Goal: Task Accomplishment & Management: Manage account settings

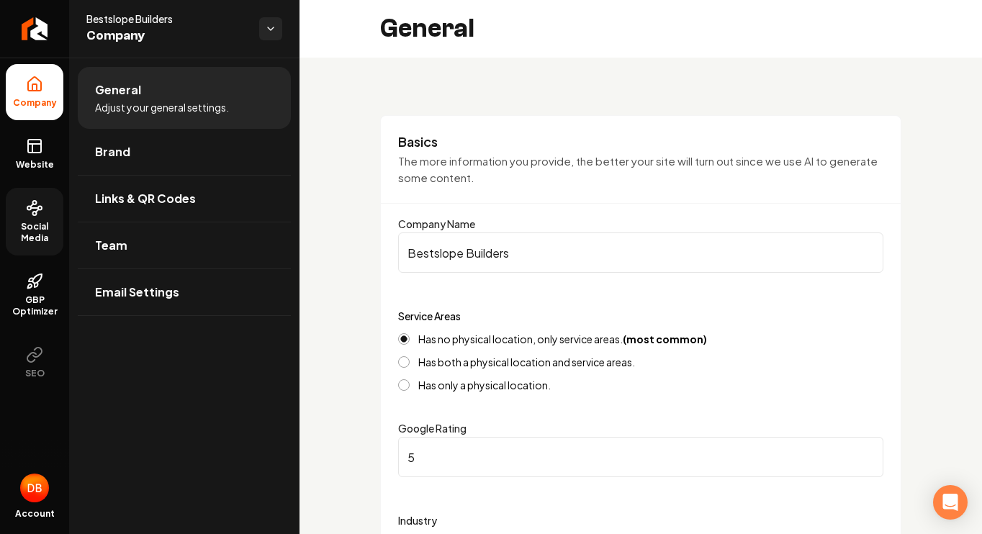
click at [35, 217] on link "Social Media" at bounding box center [35, 222] width 58 height 68
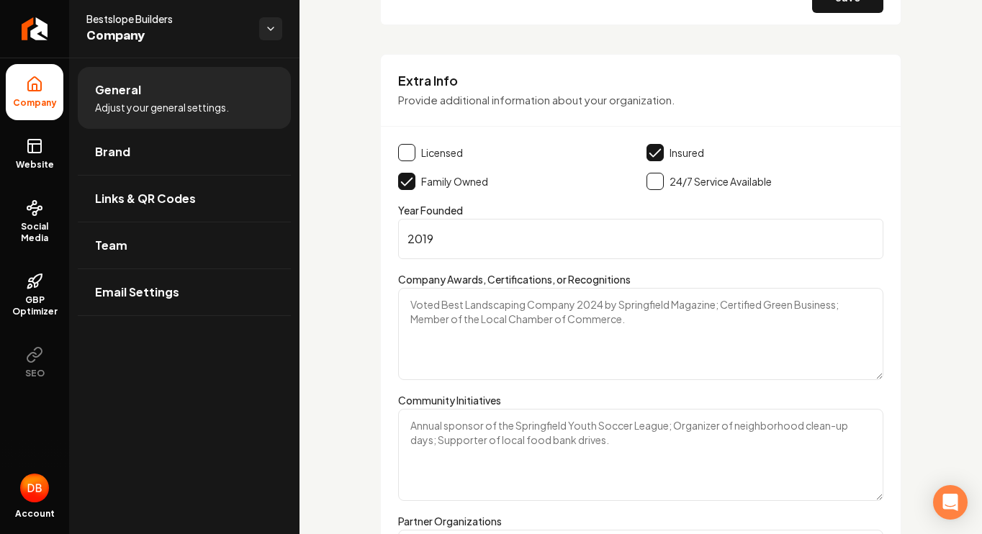
scroll to position [2418, 0]
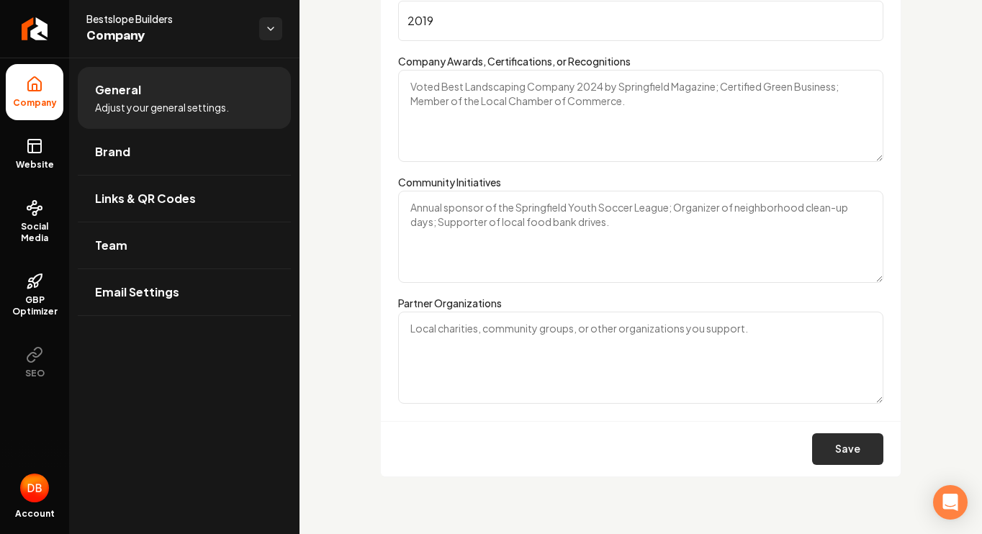
click at [836, 448] on button "Save" at bounding box center [847, 449] width 71 height 32
click at [38, 228] on span "Social Media" at bounding box center [35, 232] width 58 height 23
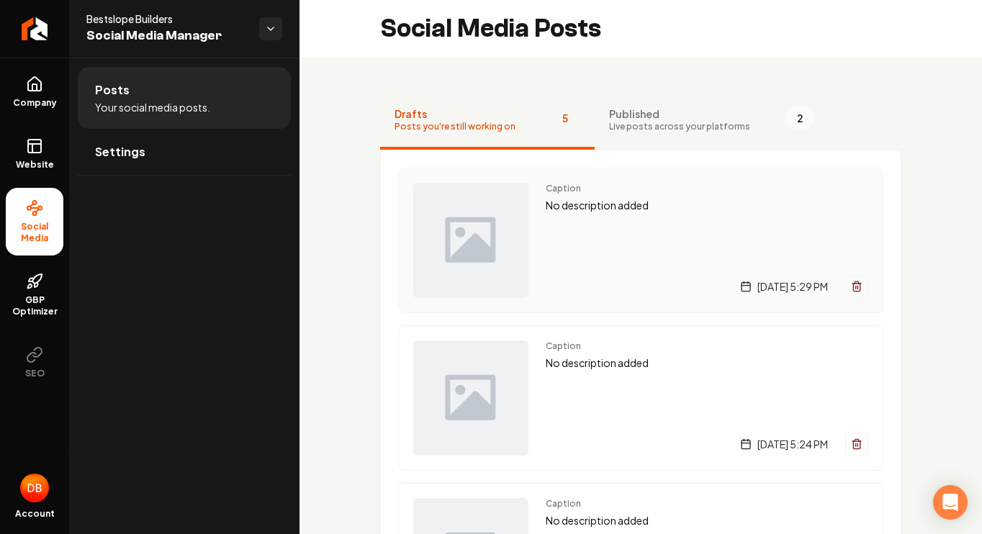
click at [457, 228] on img "Main content area" at bounding box center [470, 240] width 115 height 115
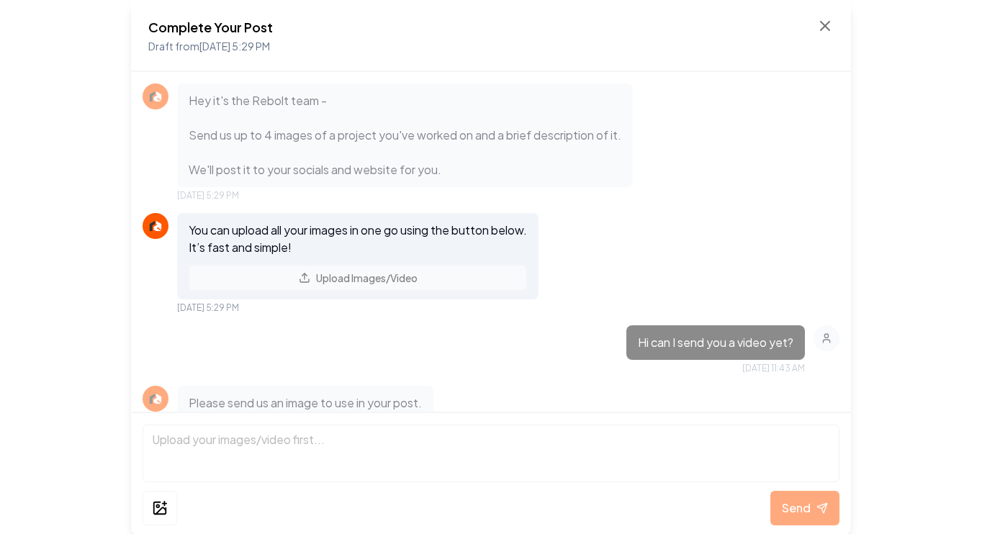
scroll to position [276, 0]
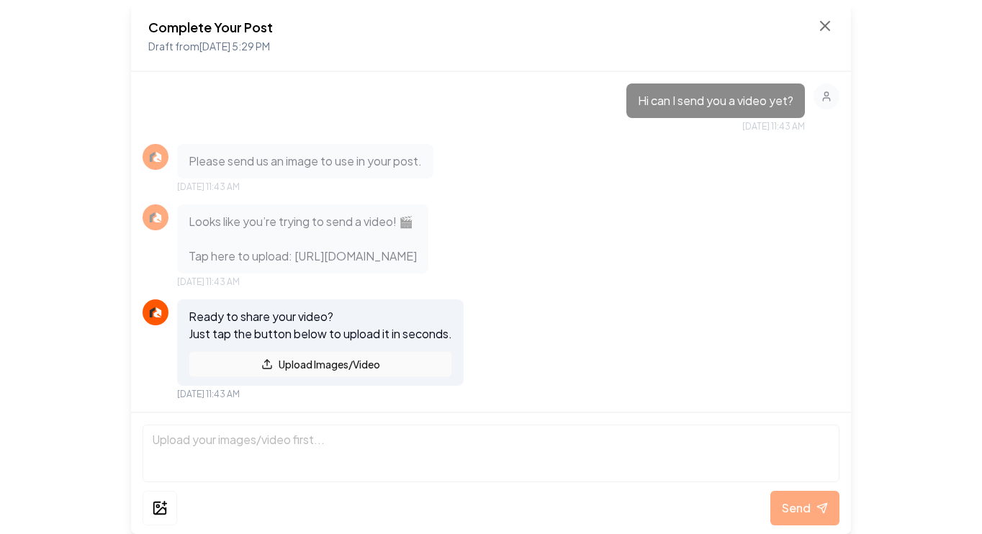
click at [307, 364] on button "Upload Images/Video" at bounding box center [321, 364] width 264 height 26
click at [348, 361] on button "Upload Images/Video" at bounding box center [321, 364] width 264 height 26
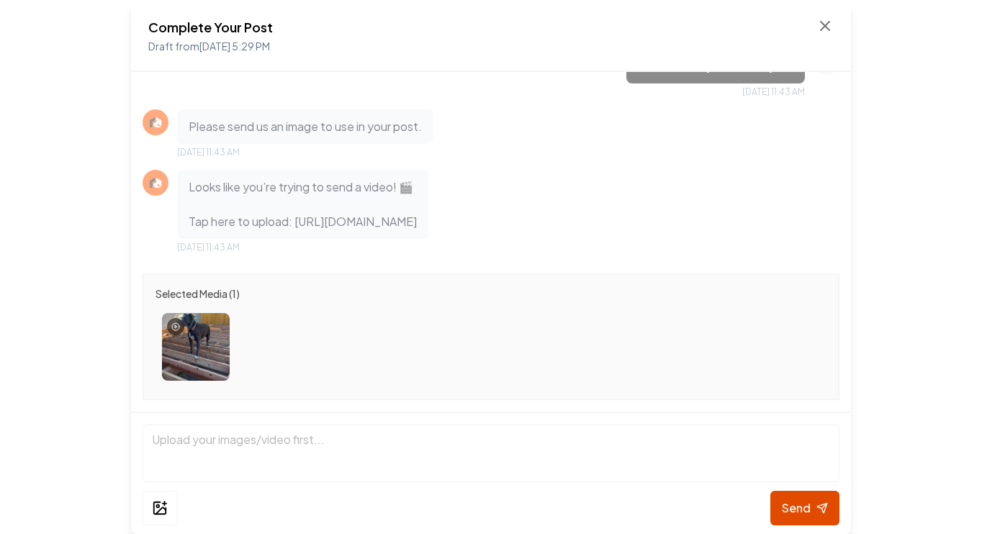
click at [798, 501] on span "Send" at bounding box center [796, 508] width 29 height 17
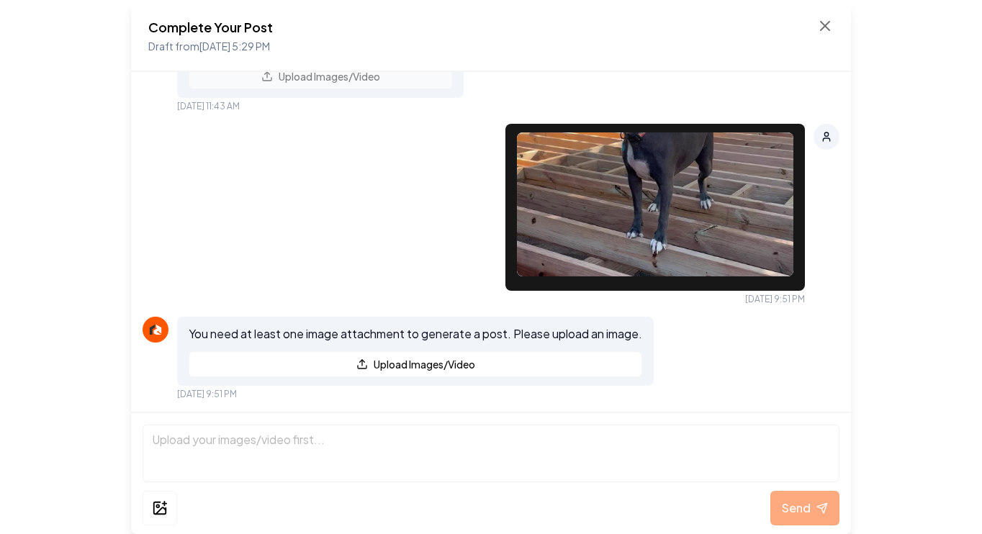
scroll to position [0, 0]
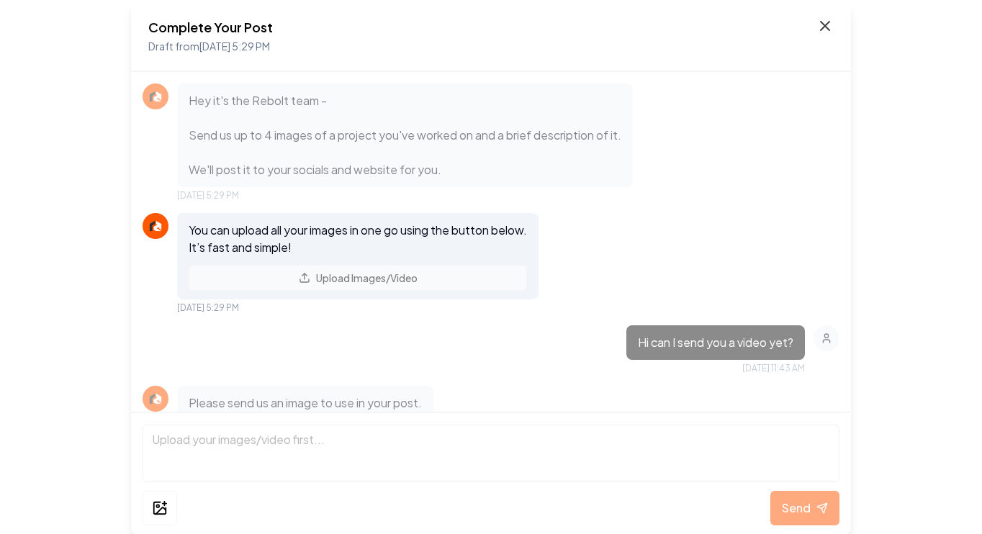
click at [826, 25] on icon at bounding box center [824, 25] width 17 height 17
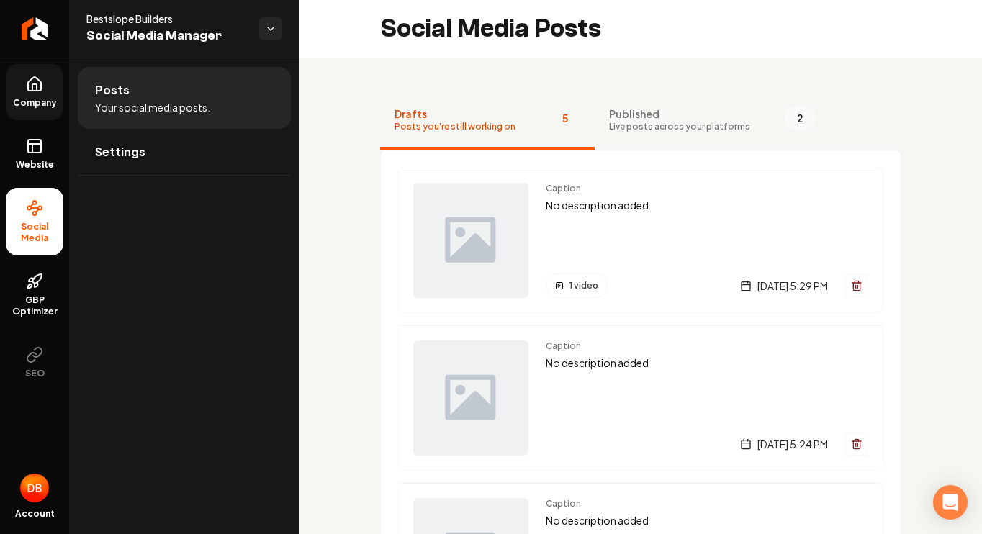
click at [35, 81] on icon at bounding box center [34, 84] width 17 height 17
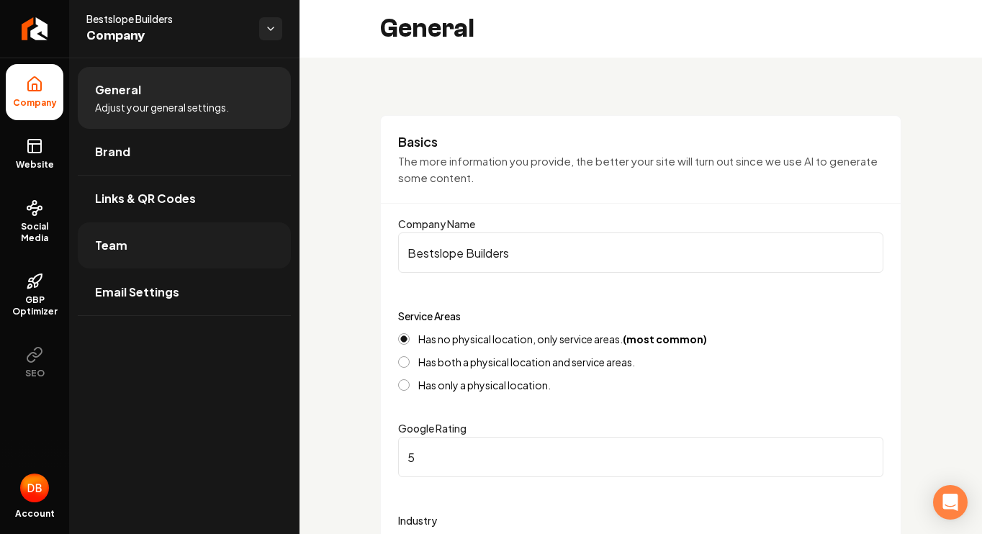
click at [107, 238] on span "Team" at bounding box center [111, 245] width 32 height 17
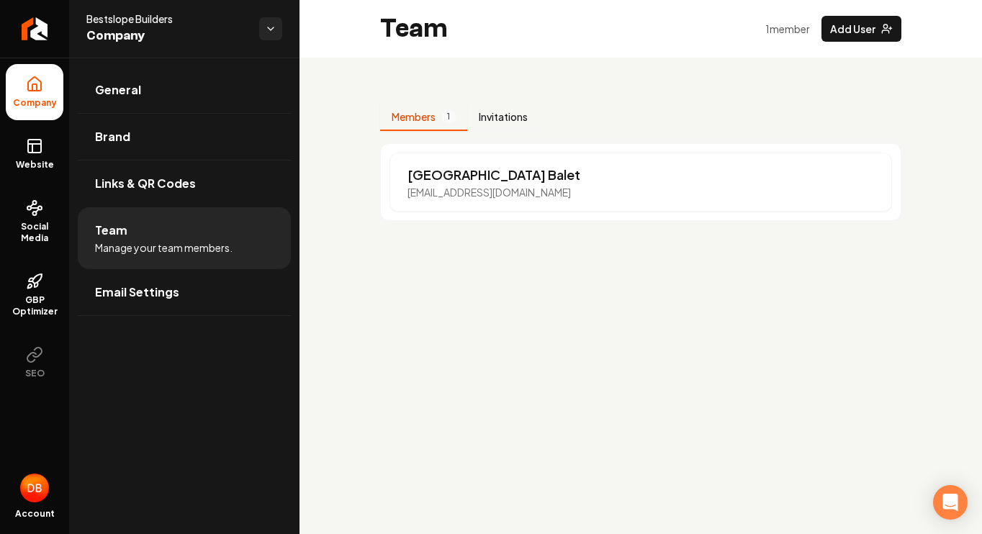
click at [500, 112] on button "Invitations" at bounding box center [503, 117] width 72 height 27
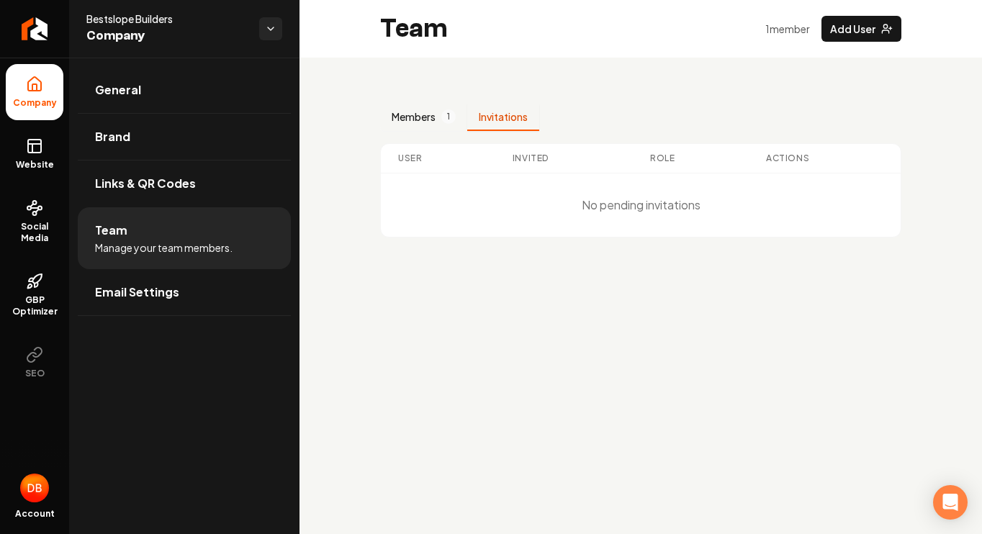
click at [422, 115] on button "Members 1" at bounding box center [423, 117] width 87 height 27
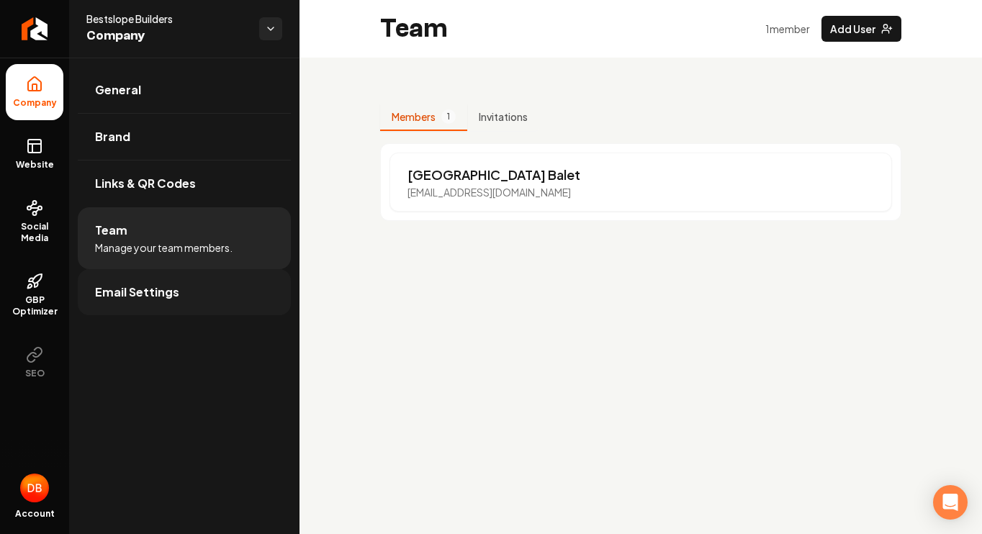
click at [137, 297] on span "Email Settings" at bounding box center [137, 292] width 84 height 17
